Goal: Task Accomplishment & Management: Complete application form

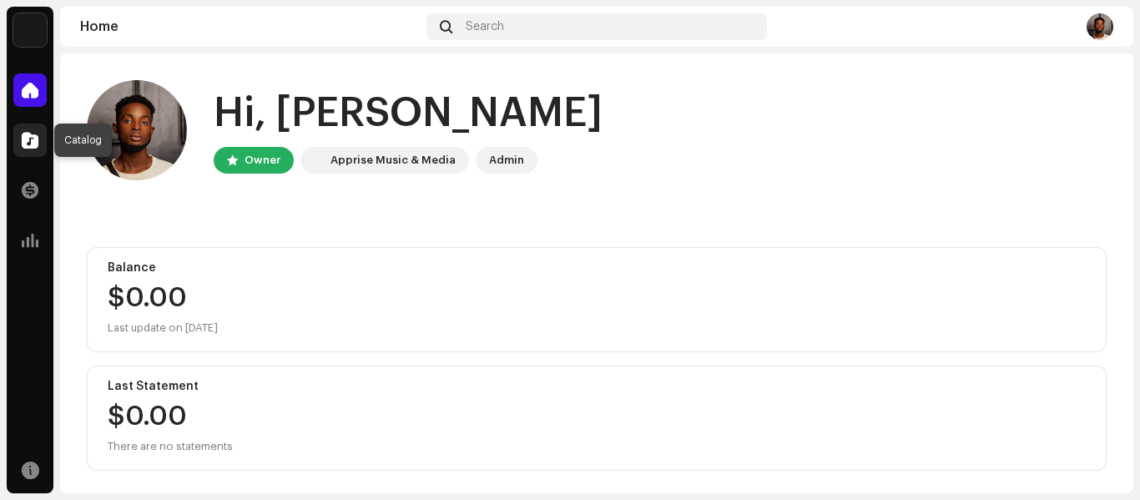
click at [26, 141] on span at bounding box center [30, 140] width 17 height 13
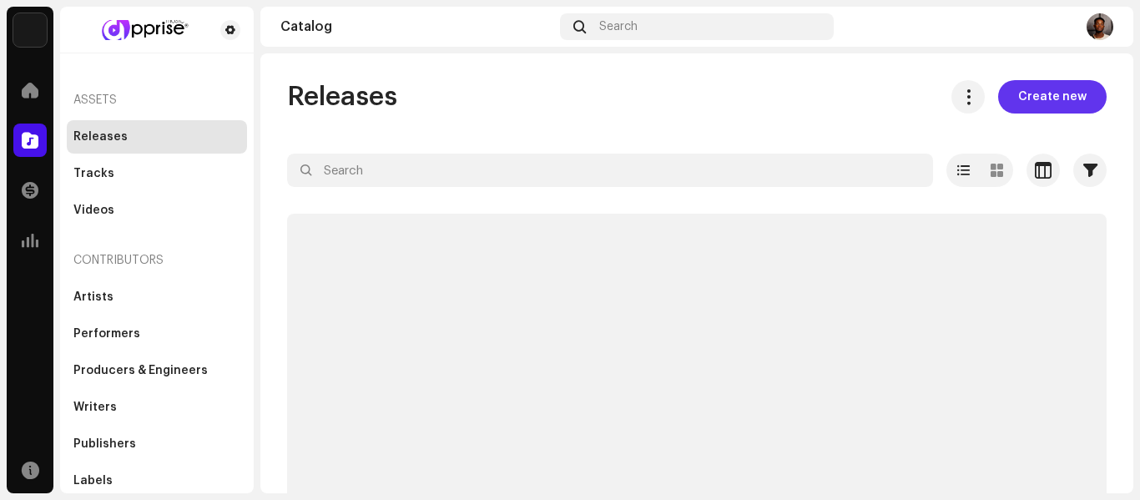
click at [1053, 99] on span "Create new" at bounding box center [1052, 96] width 68 height 33
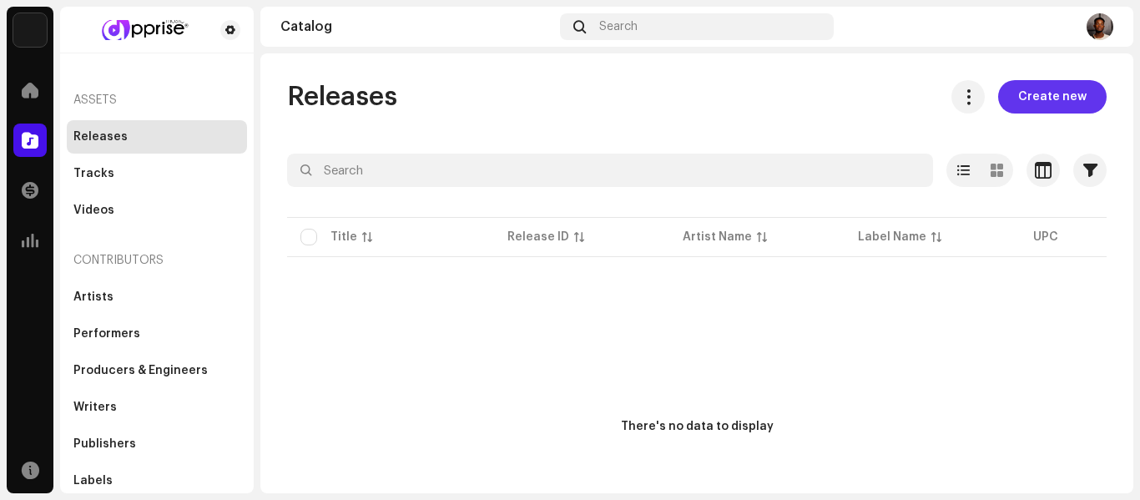
click at [1052, 98] on span "Create new" at bounding box center [1052, 96] width 68 height 33
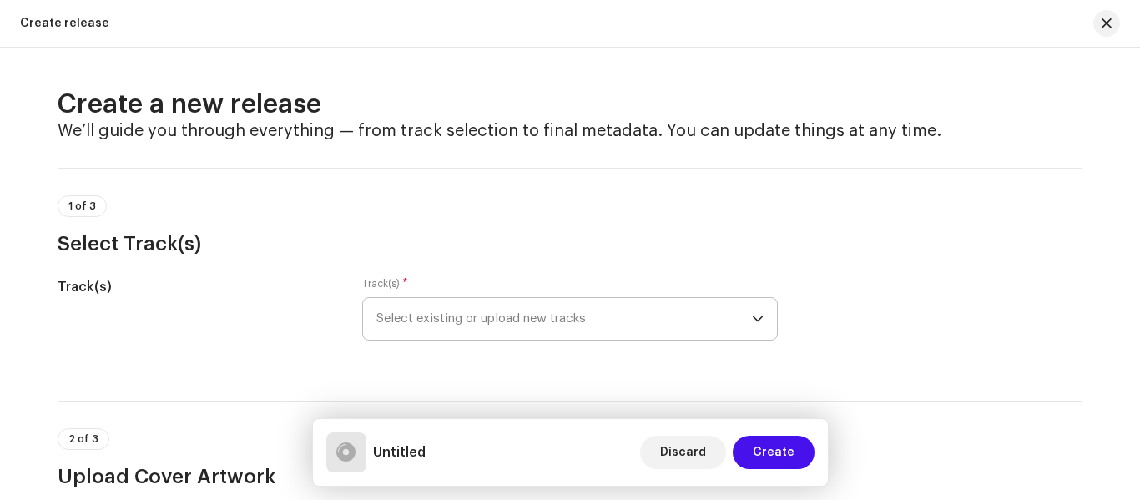
click at [561, 323] on span "Select existing or upload new tracks" at bounding box center [564, 319] width 376 height 42
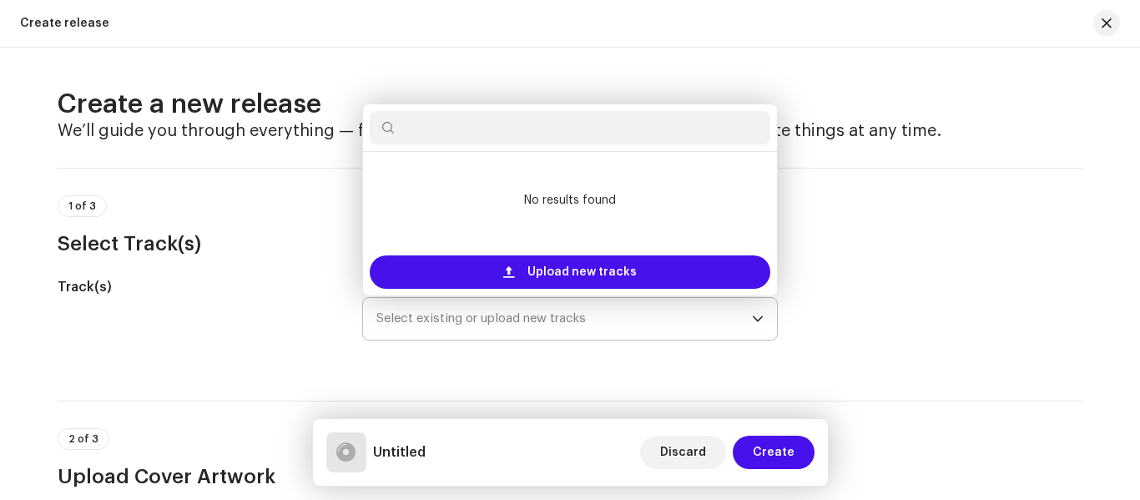
click at [757, 318] on icon "dropdown trigger" at bounding box center [758, 319] width 10 height 6
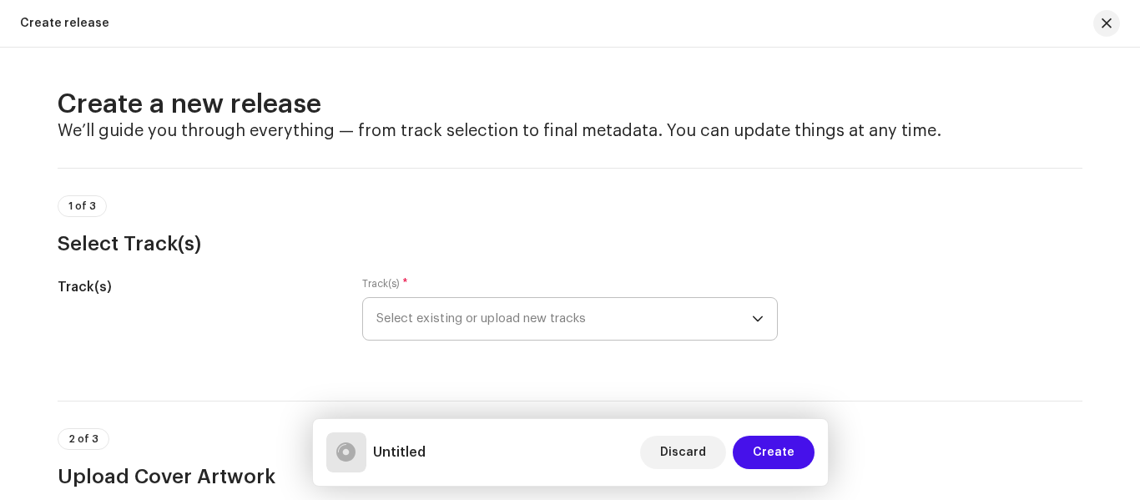
click at [757, 318] on icon "dropdown trigger" at bounding box center [758, 319] width 10 height 6
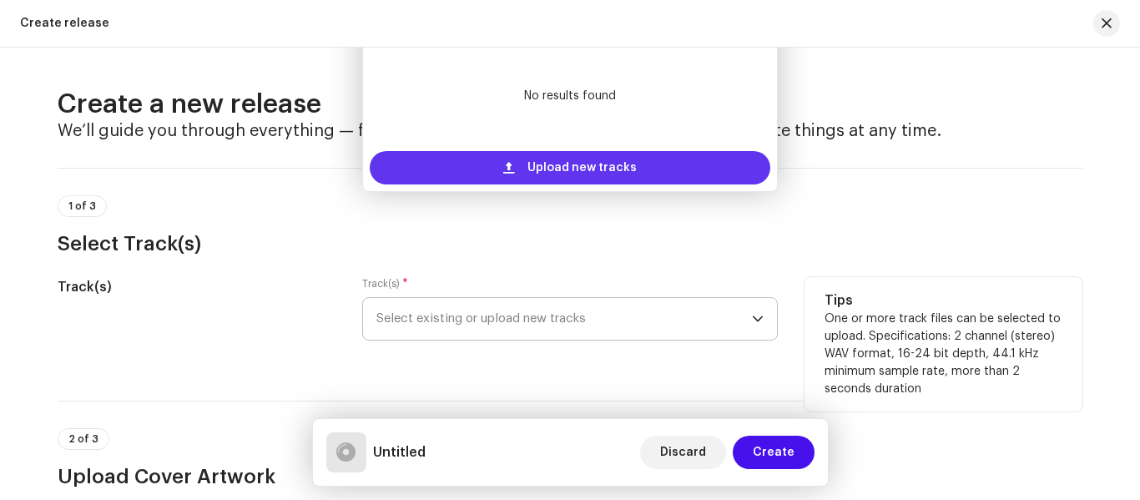
click at [520, 166] on div "Upload new tracks" at bounding box center [570, 167] width 401 height 33
